Goal: Task Accomplishment & Management: Use online tool/utility

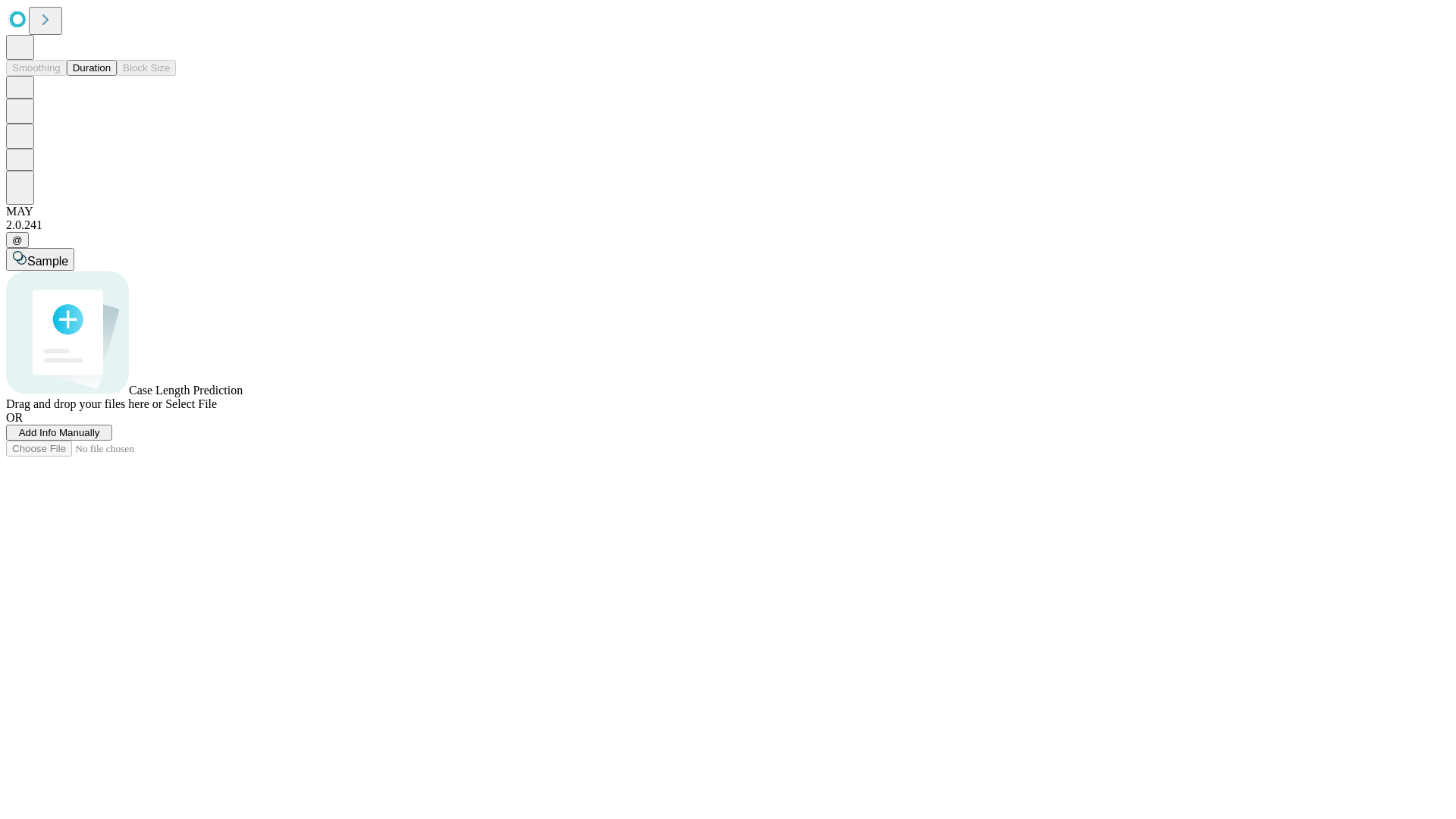
click at [110, 76] on button "Duration" at bounding box center [91, 68] width 50 height 16
click at [100, 438] on span "Add Info Manually" at bounding box center [59, 433] width 82 height 12
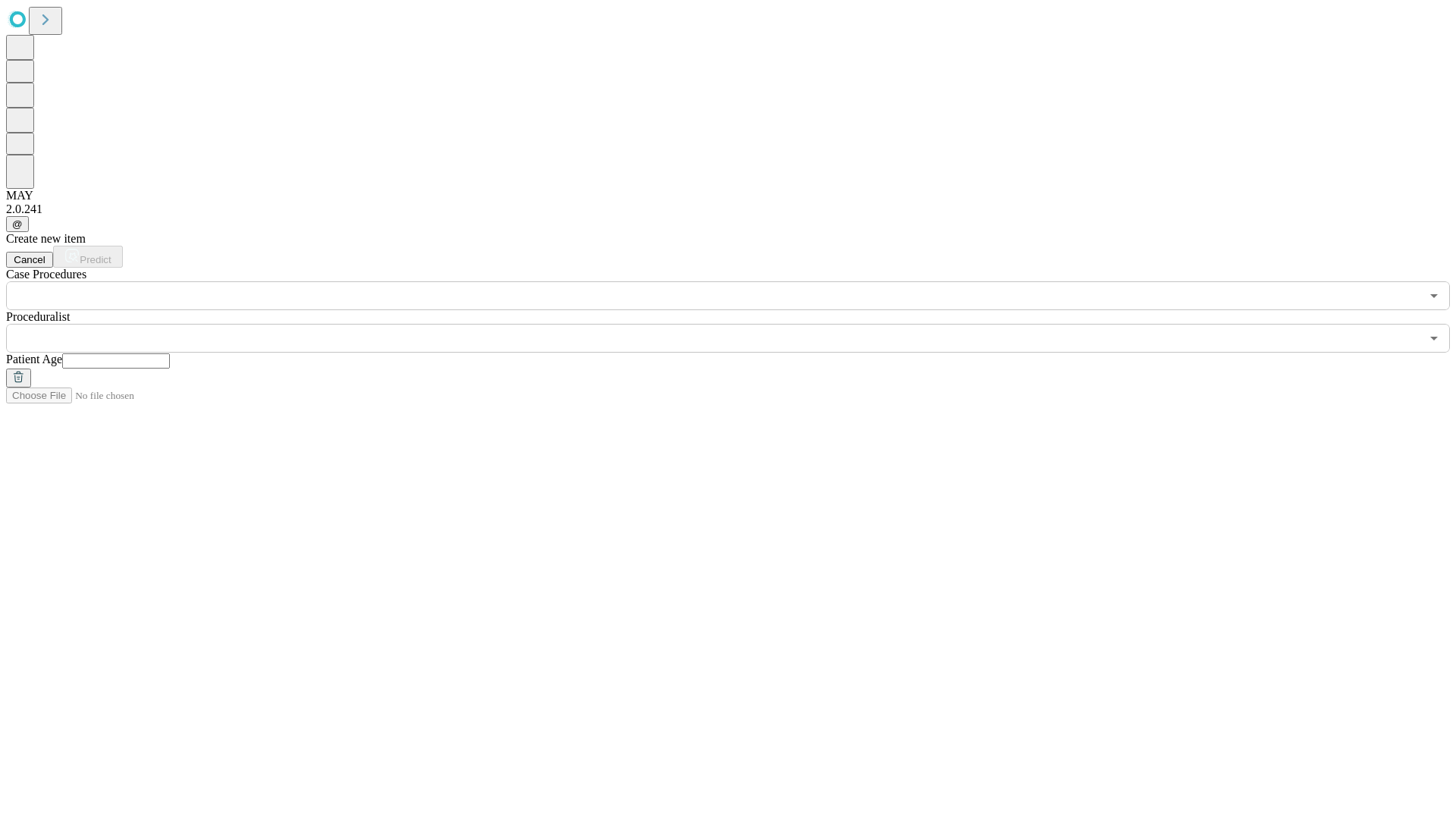
click at [170, 353] on input "text" at bounding box center [115, 361] width 108 height 15
type input "**"
click at [739, 324] on input "text" at bounding box center [712, 338] width 1414 height 29
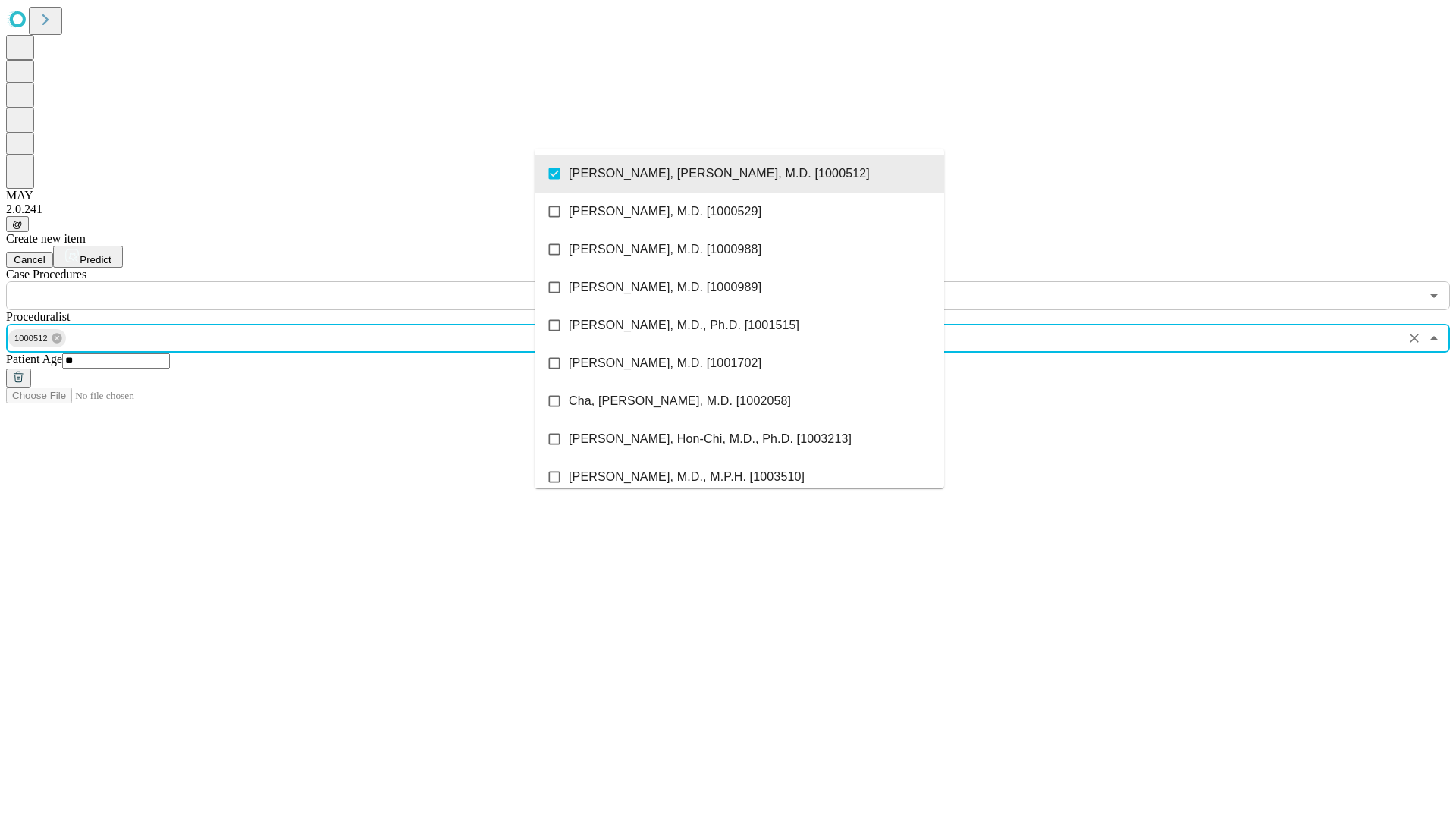
click at [319, 282] on input "text" at bounding box center [712, 296] width 1414 height 29
